Goal: Information Seeking & Learning: Find specific fact

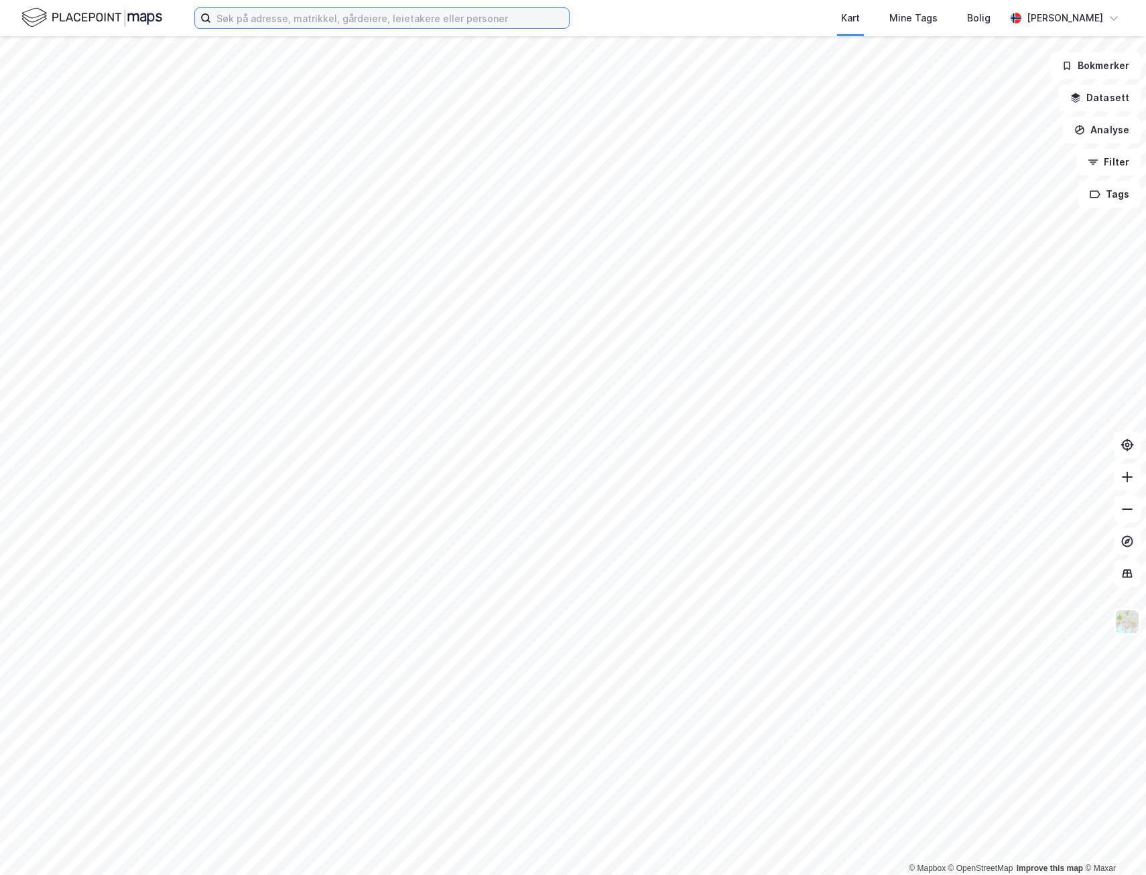
click at [299, 22] on input at bounding box center [390, 18] width 358 height 20
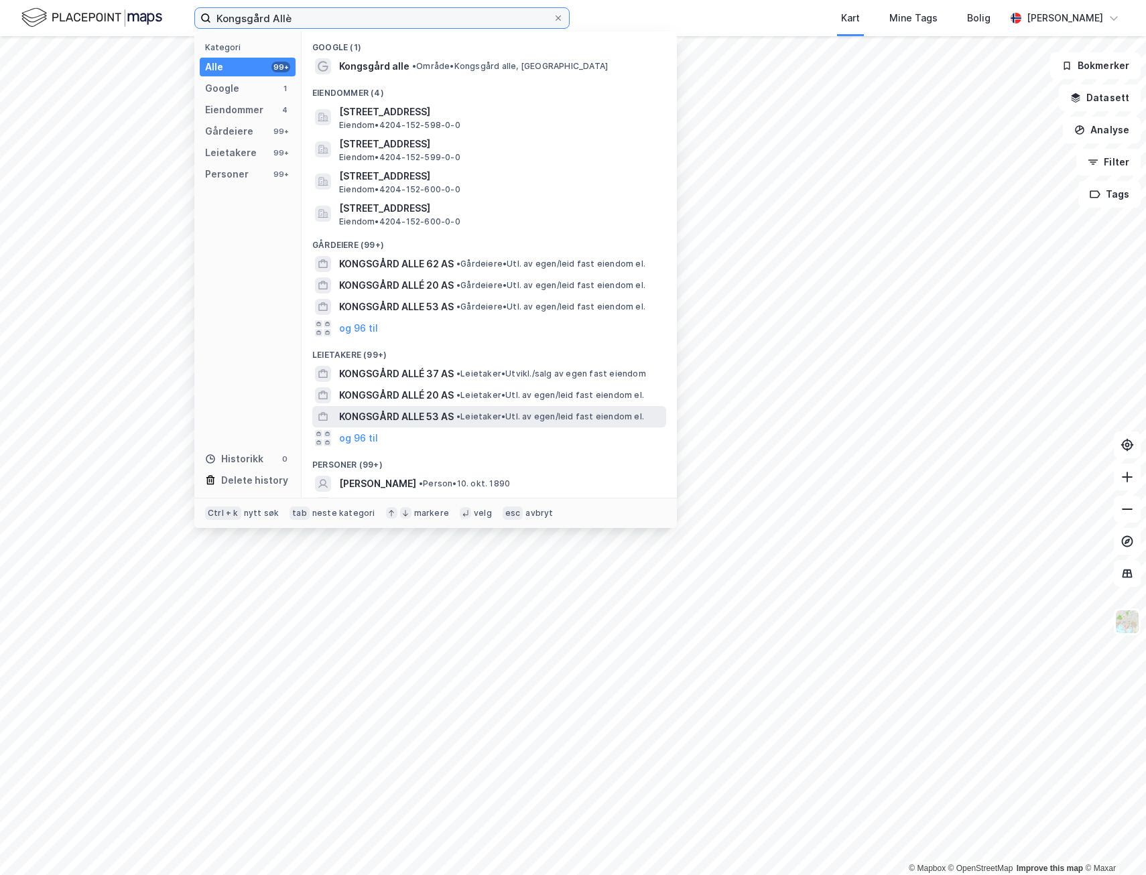
type input "Kongsgård Allè"
click at [418, 417] on span "KONGSGÅRD ALLE 53 AS" at bounding box center [396, 417] width 115 height 16
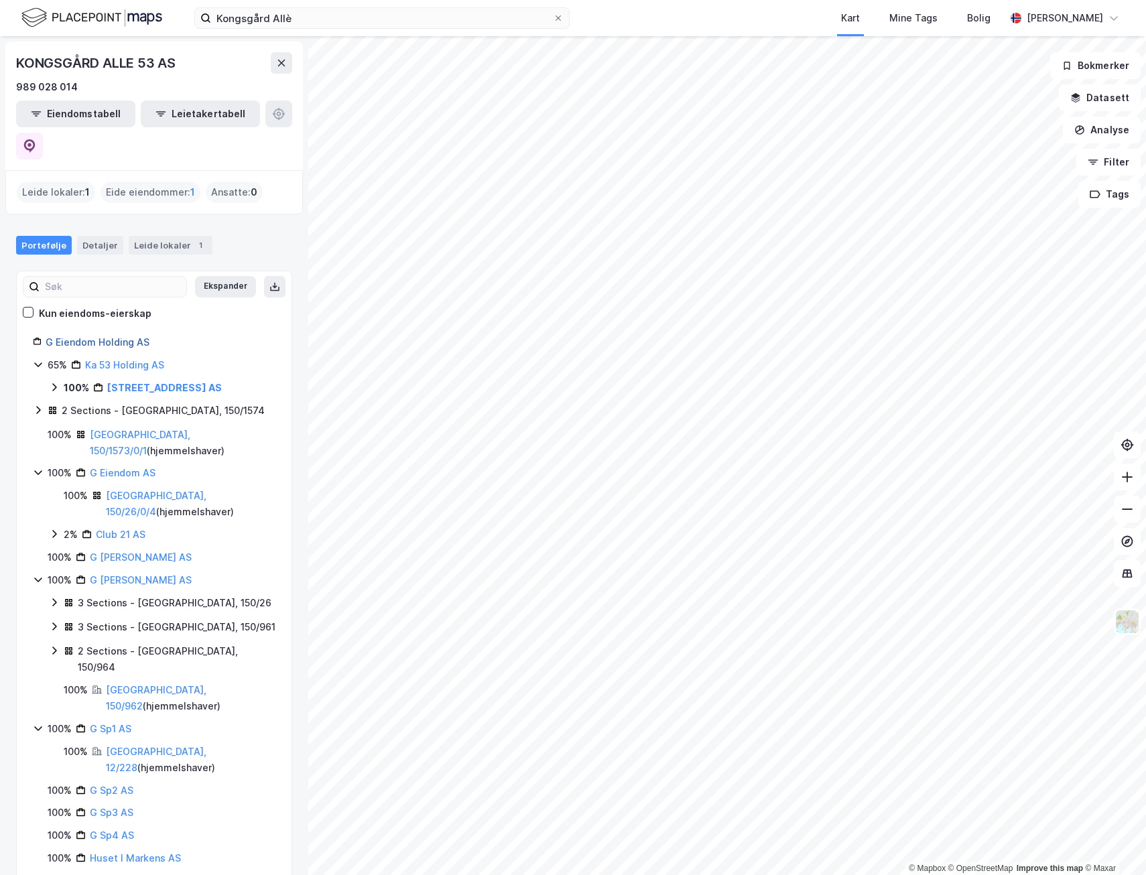
click at [96, 336] on link "G Eiendom Holding AS" at bounding box center [98, 341] width 104 height 11
